Goal: Information Seeking & Learning: Learn about a topic

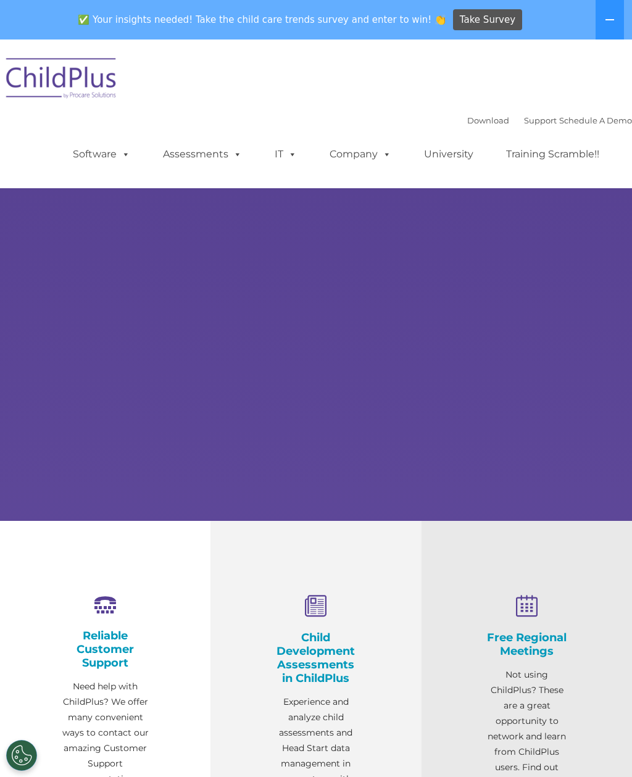
select select "MEDIUM"
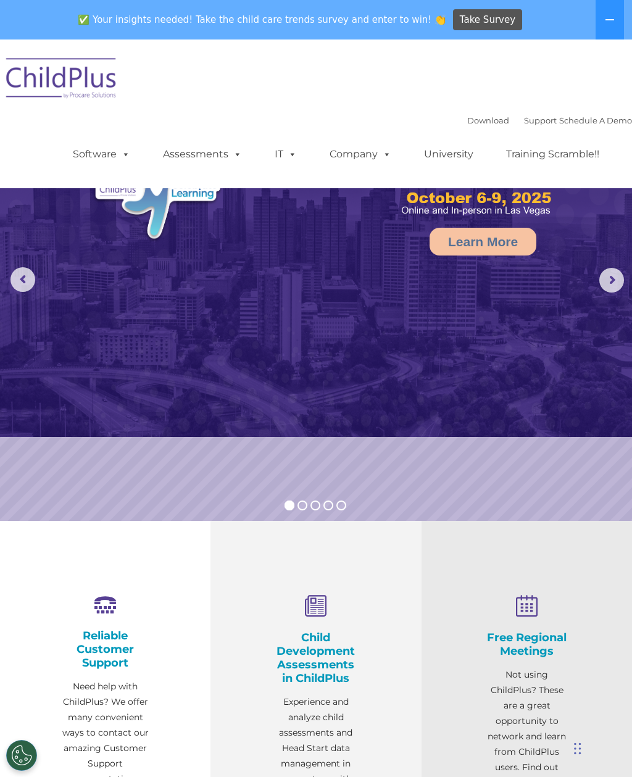
click at [599, 17] on button at bounding box center [610, 20] width 28 height 40
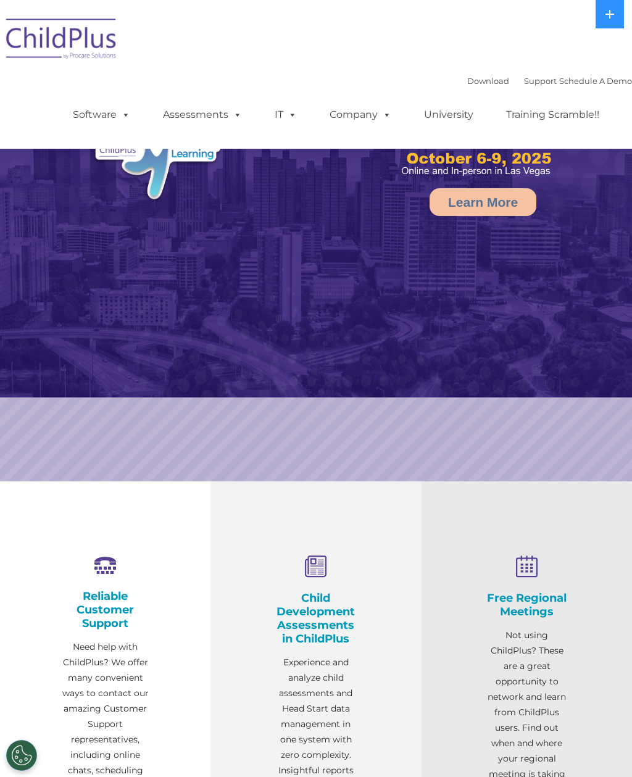
select select "MEDIUM"
click at [92, 119] on link "Software" at bounding box center [102, 114] width 82 height 25
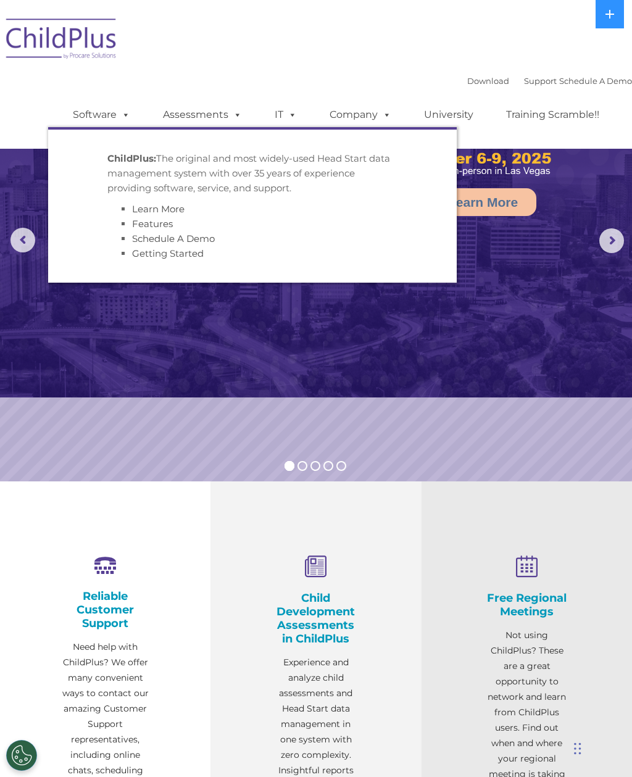
click at [511, 198] on link "Learn More" at bounding box center [483, 202] width 107 height 28
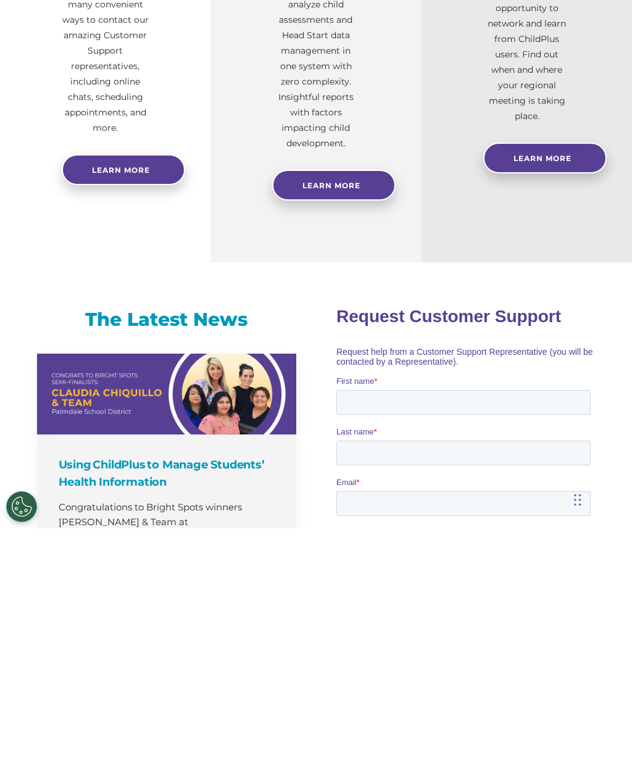
scroll to position [674, 0]
